Goal: Navigation & Orientation: Find specific page/section

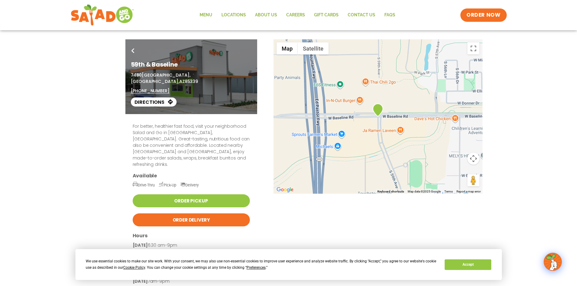
click at [366, 102] on div "Go Back 59th & Baseline [STREET_ADDRESS] (602) 649-0867 Directions" at bounding box center [289, 76] width 330 height 75
click at [370, 81] on div "Go Back 59th & Baseline [STREET_ADDRESS] (602) 649-0867 Directions" at bounding box center [289, 76] width 330 height 75
click at [381, 80] on div "Go Back 59th & Baseline [STREET_ADDRESS] (602) 649-0867 Directions" at bounding box center [289, 76] width 330 height 75
click at [382, 81] on div "Go Back 59th & Baseline [STREET_ADDRESS] (602) 649-0867 Directions" at bounding box center [289, 76] width 330 height 75
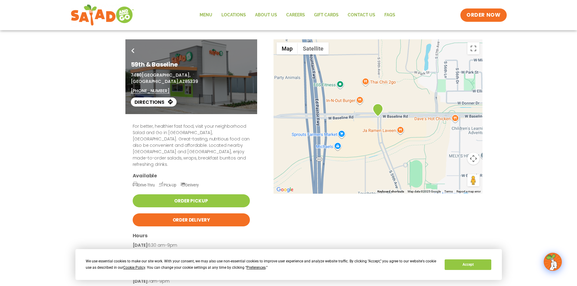
click at [382, 81] on div "Go Back 59th & Baseline [STREET_ADDRESS] (602) 649-0867 Directions" at bounding box center [289, 76] width 330 height 75
click at [488, 269] on button "Accept" at bounding box center [468, 265] width 47 height 11
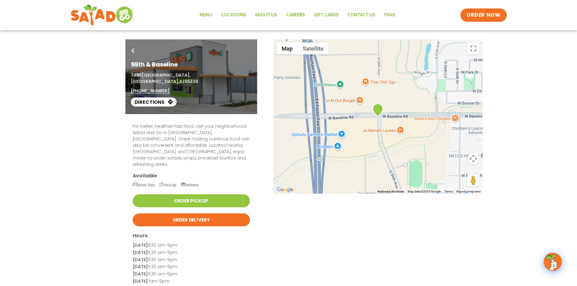
click at [372, 83] on div "Go Back 59th & Baseline [STREET_ADDRESS] (602) 649-0867 Directions" at bounding box center [289, 76] width 330 height 75
click at [366, 81] on div "Go Back 59th & Baseline [STREET_ADDRESS] (602) 649-0867 Directions" at bounding box center [289, 76] width 330 height 75
